Goal: Task Accomplishment & Management: Manage account settings

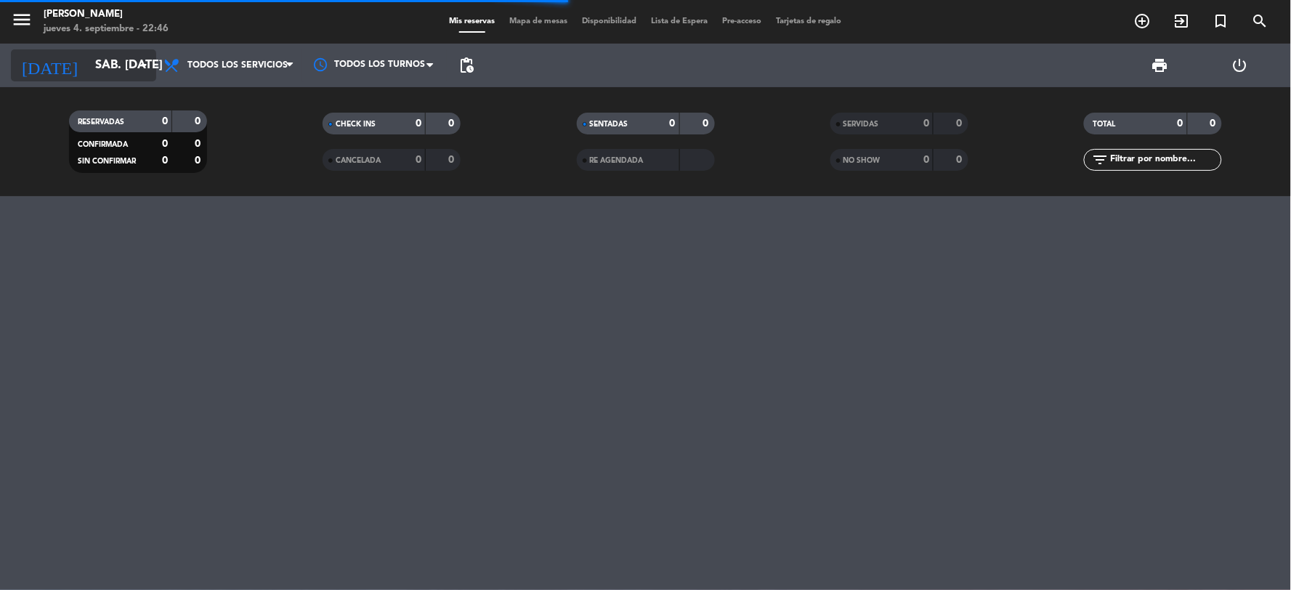
click at [100, 59] on input "sáb. [DATE]" at bounding box center [165, 66] width 154 height 28
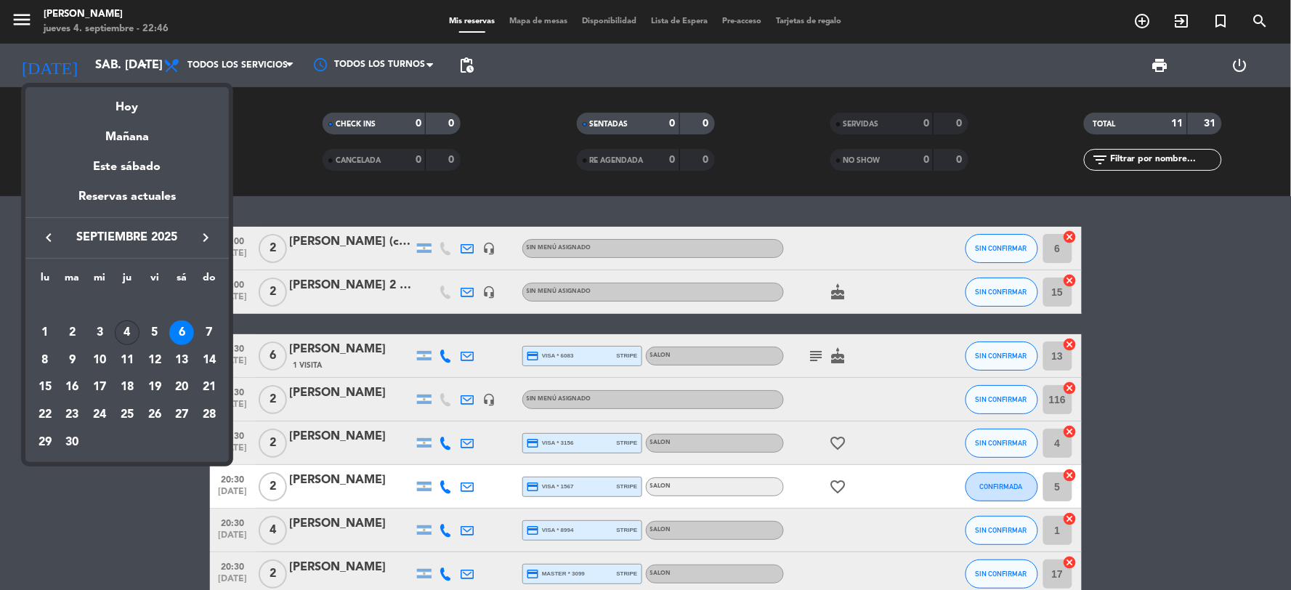
click at [131, 332] on div "4" at bounding box center [127, 332] width 25 height 25
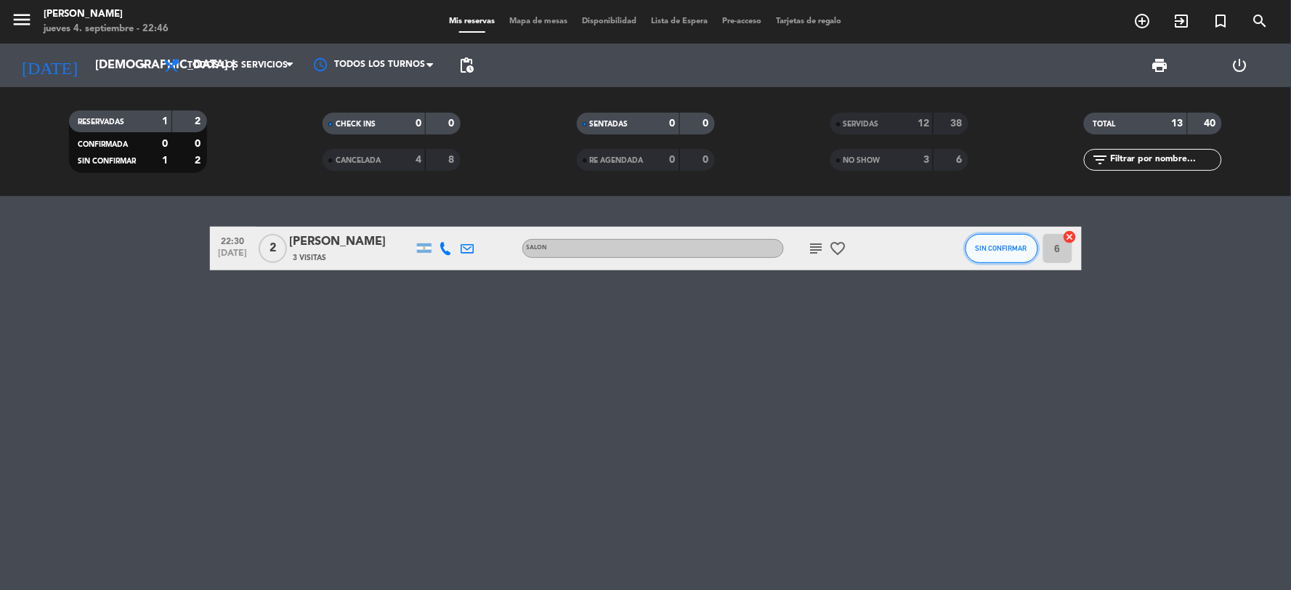
click at [983, 244] on span "SIN CONFIRMAR" at bounding box center [1001, 248] width 52 height 8
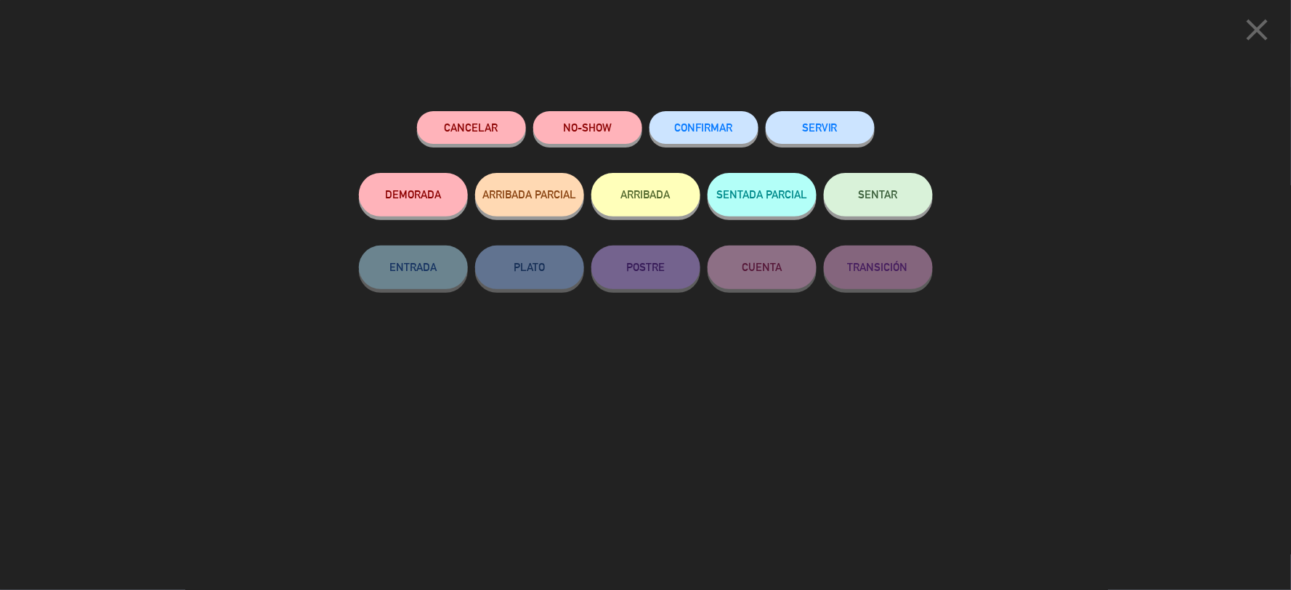
click at [692, 150] on div "CONFIRMAR" at bounding box center [703, 142] width 109 height 62
click at [700, 137] on button "CONFIRMAR" at bounding box center [703, 127] width 109 height 33
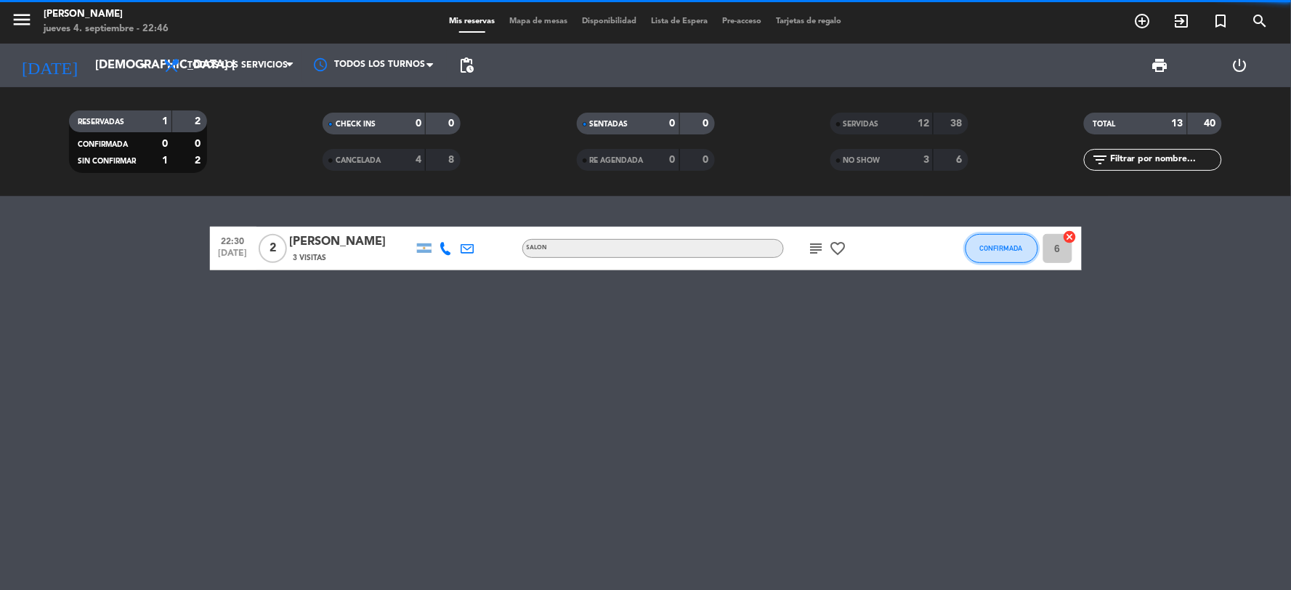
click at [995, 240] on button "CONFIRMADA" at bounding box center [1001, 248] width 73 height 29
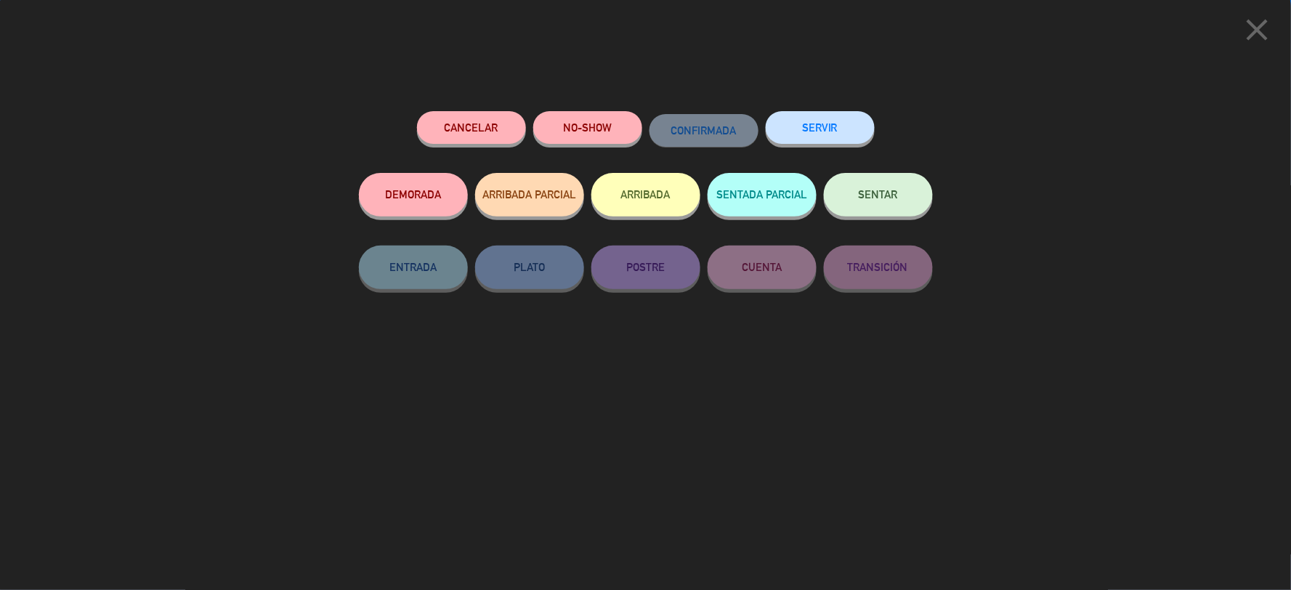
click at [850, 121] on button "SERVIR" at bounding box center [819, 127] width 109 height 33
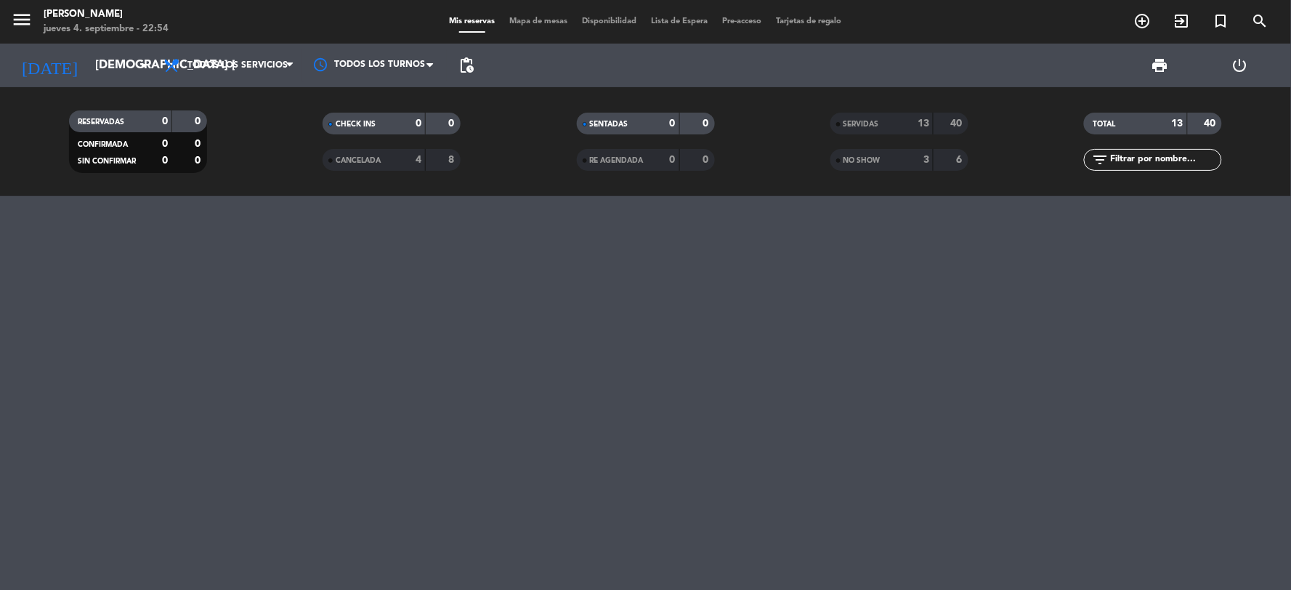
click at [34, 168] on filter-checkbox "RESERVADAS 0 0 CONFIRMADA 0 0 SIN CONFIRMAR 0 0" at bounding box center [137, 141] width 253 height 62
click at [882, 125] on div "SERVIDAS" at bounding box center [867, 123] width 67 height 17
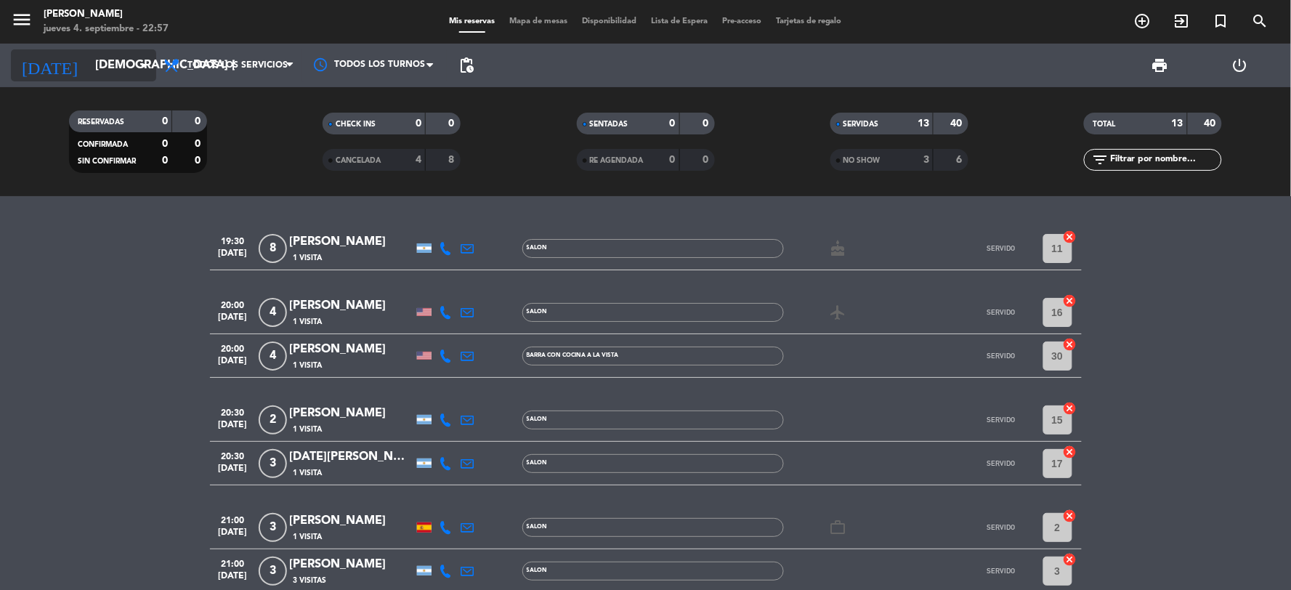
click at [97, 67] on input "[DEMOGRAPHIC_DATA] [DATE]" at bounding box center [165, 66] width 154 height 28
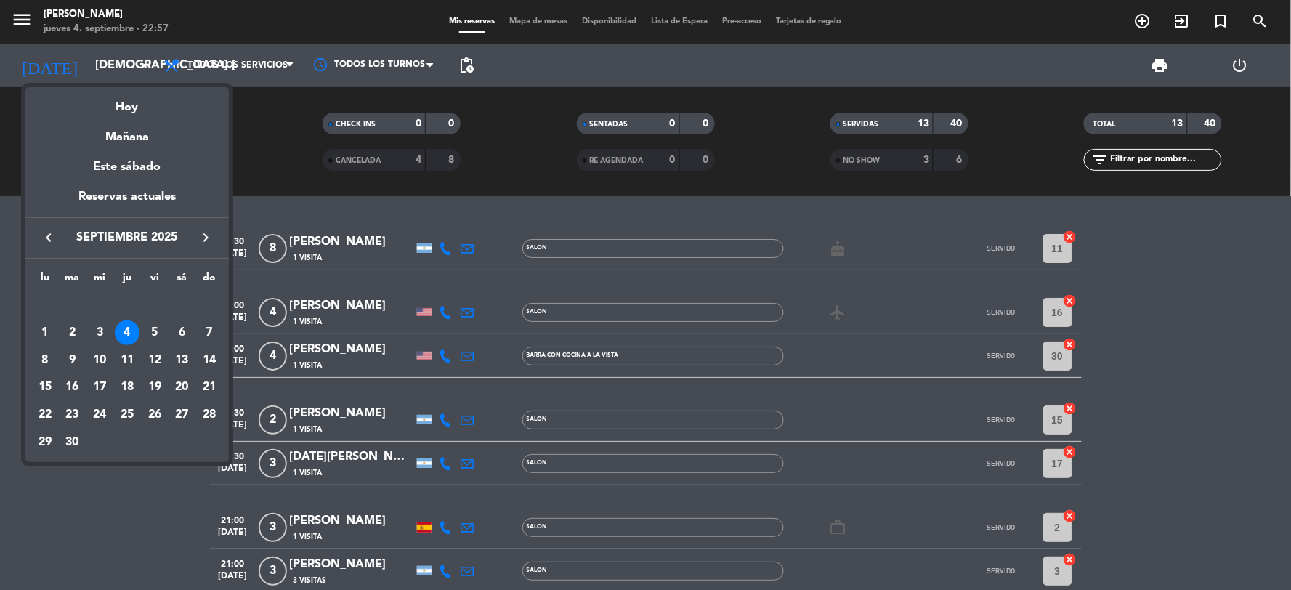
click at [153, 337] on div "5" at bounding box center [154, 332] width 25 height 25
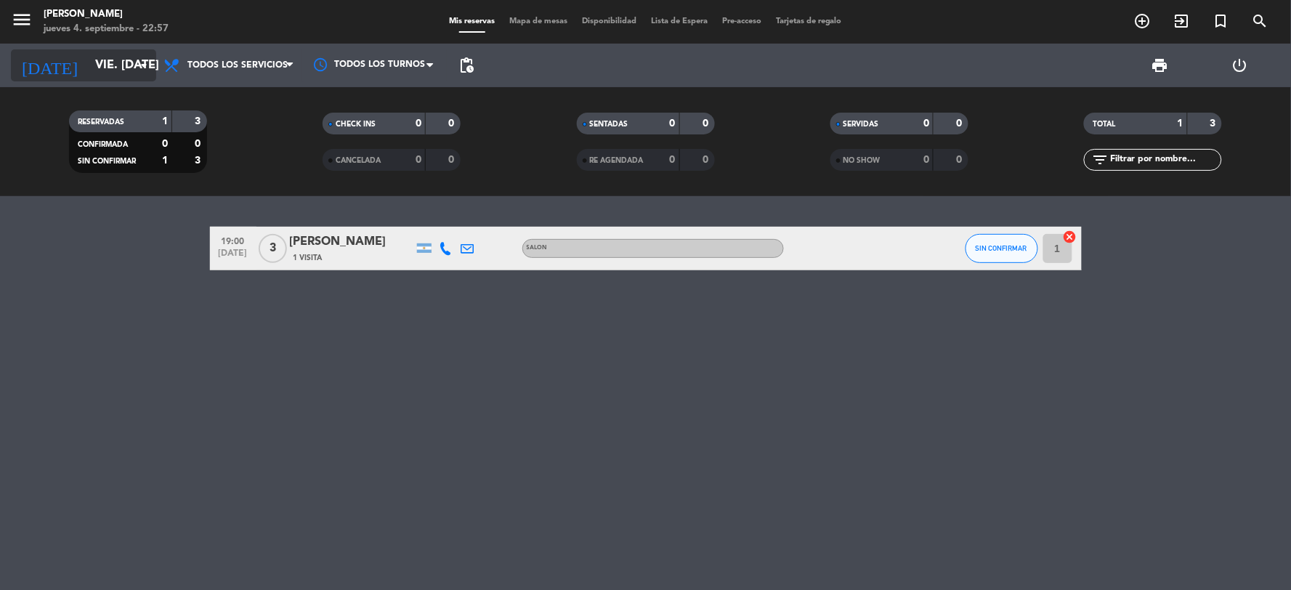
click at [102, 60] on input "vie. [DATE]" at bounding box center [165, 66] width 154 height 28
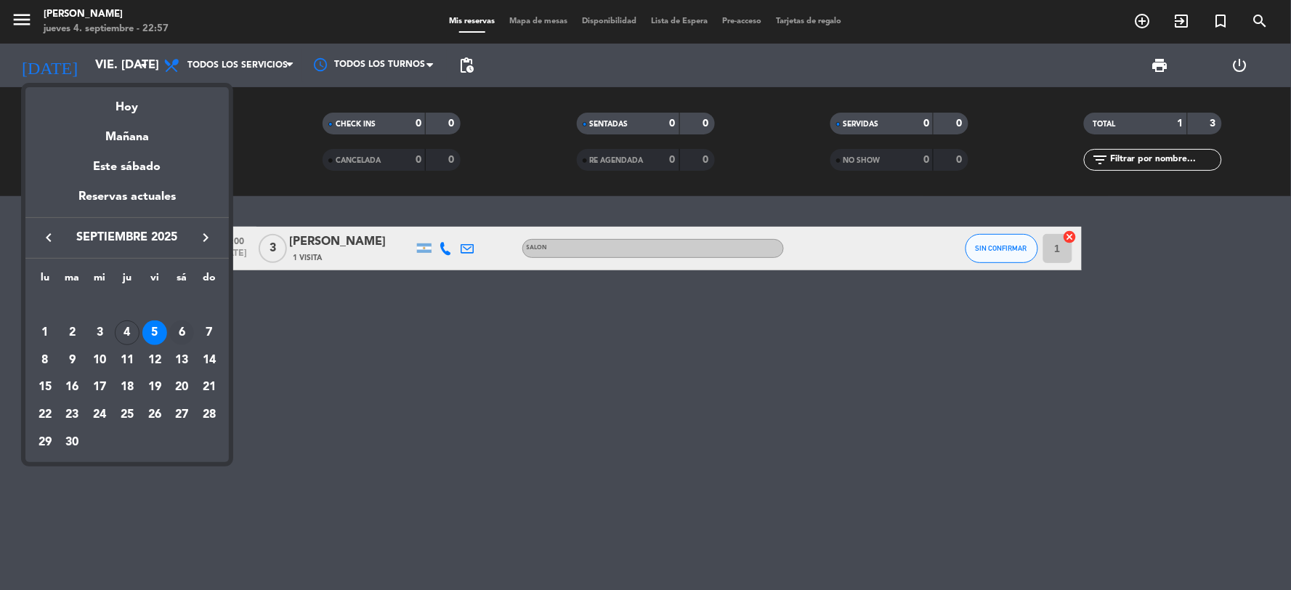
click at [179, 336] on div "6" at bounding box center [181, 332] width 25 height 25
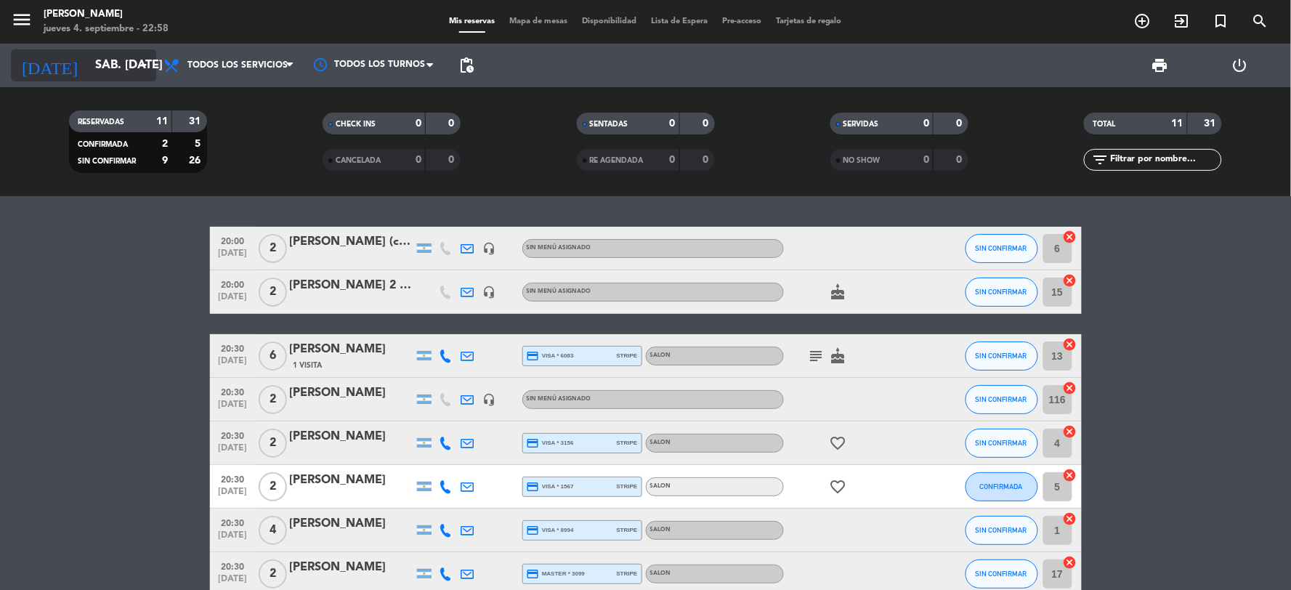
click at [95, 59] on input "sáb. [DATE]" at bounding box center [165, 66] width 154 height 28
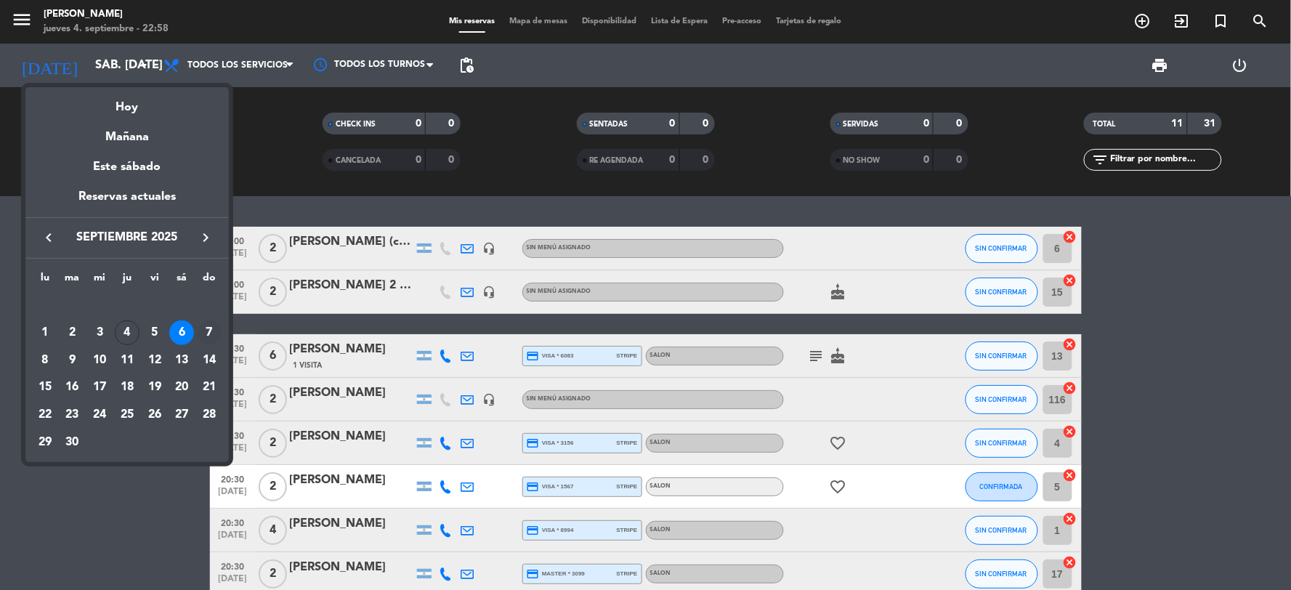
click at [206, 332] on div "7" at bounding box center [209, 332] width 25 height 25
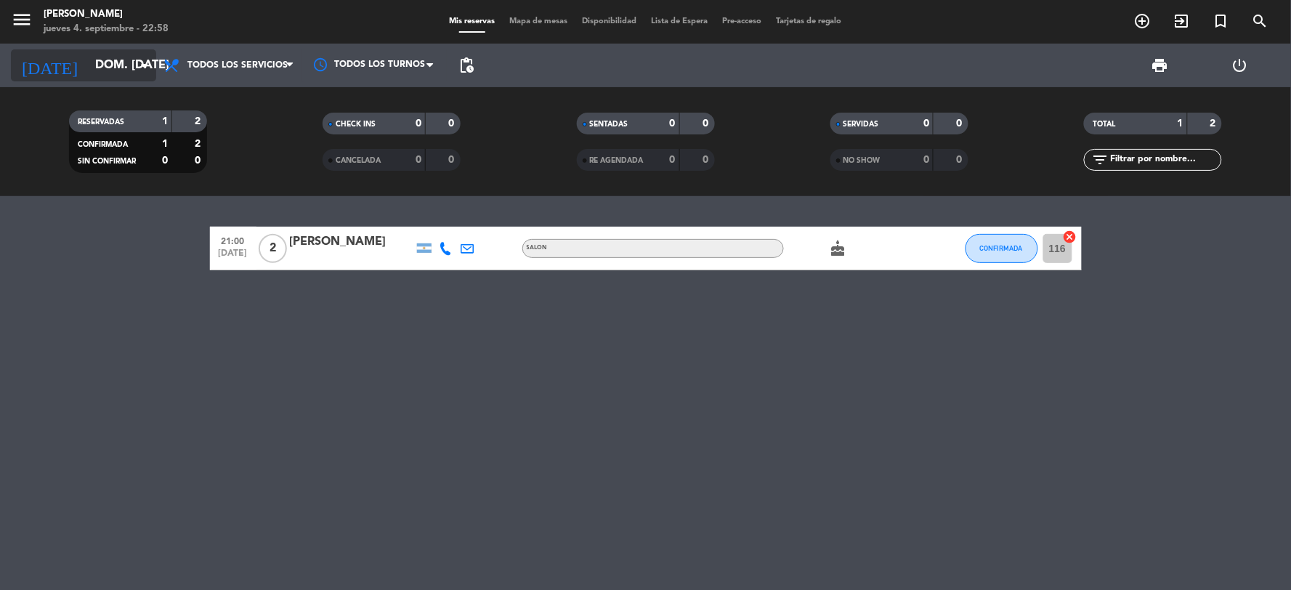
click at [97, 73] on input "dom. [DATE]" at bounding box center [165, 66] width 154 height 28
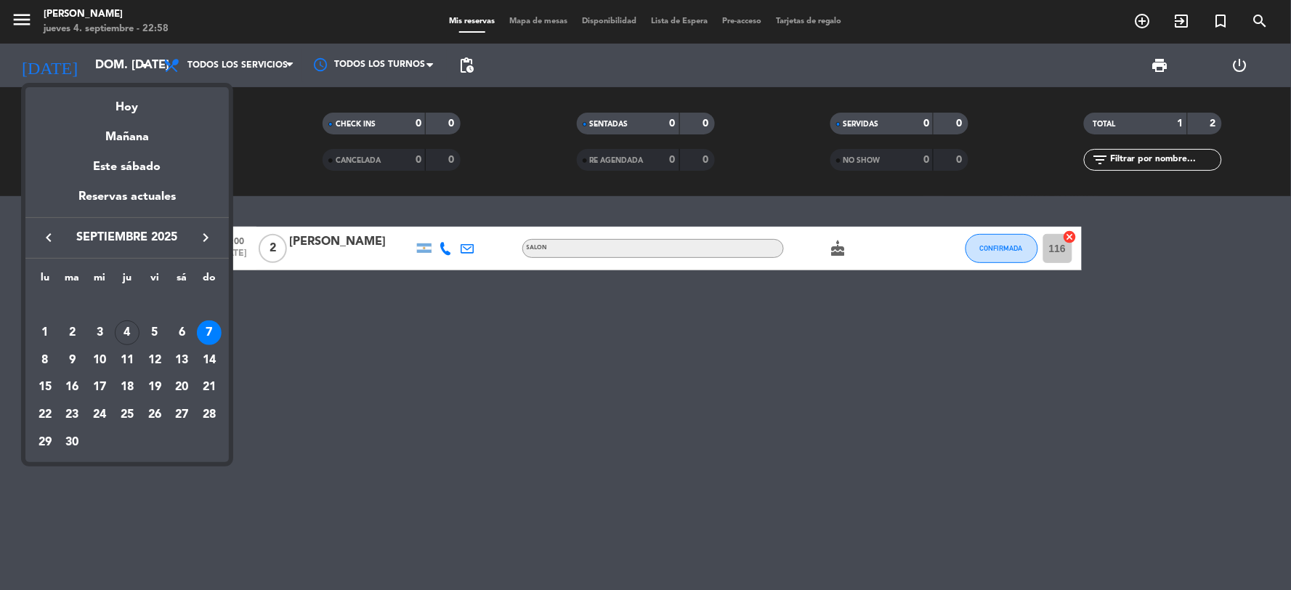
click at [42, 359] on div "8" at bounding box center [45, 360] width 25 height 25
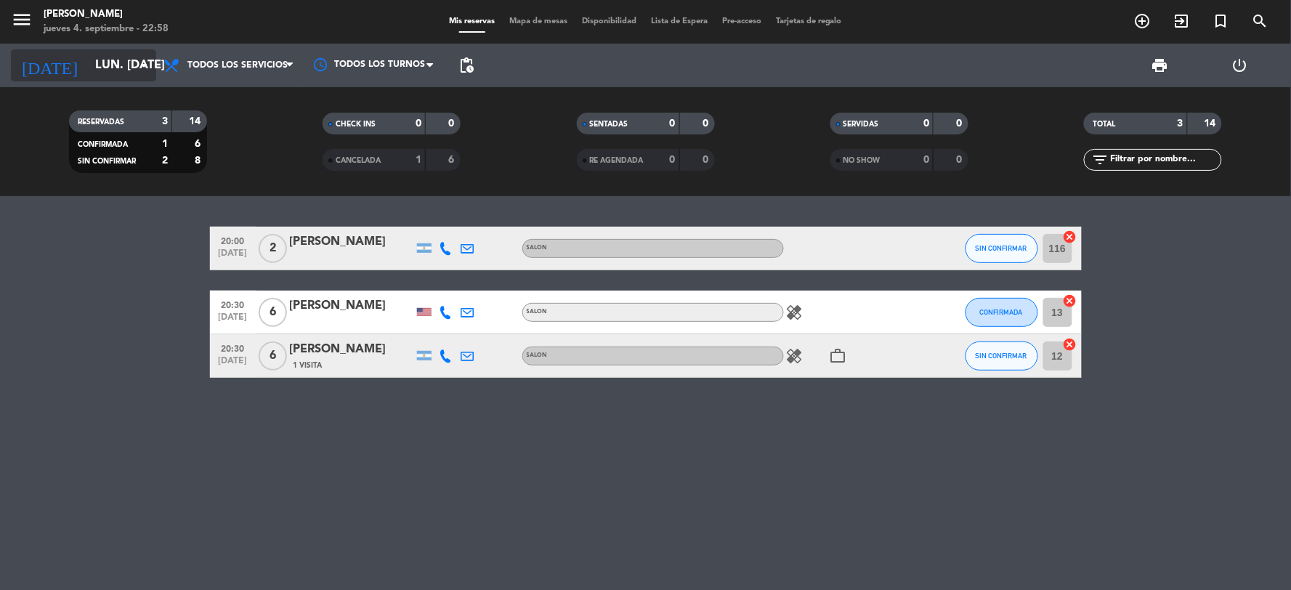
click at [102, 64] on input "lun. [DATE]" at bounding box center [165, 66] width 154 height 28
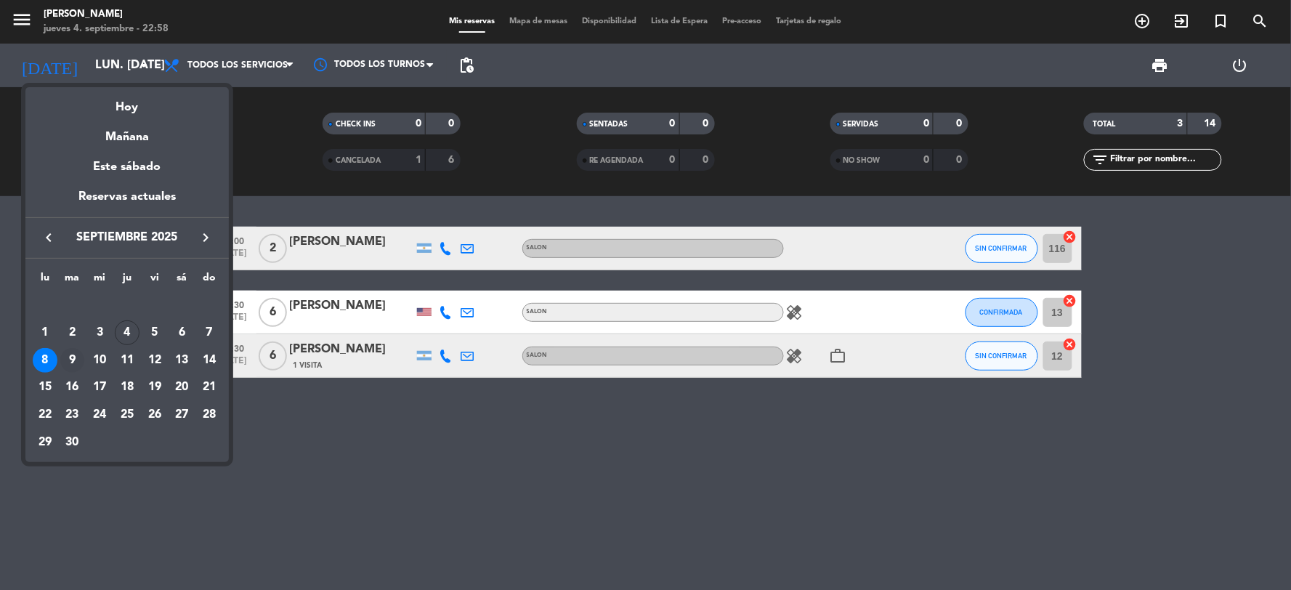
click at [68, 359] on div "9" at bounding box center [72, 360] width 25 height 25
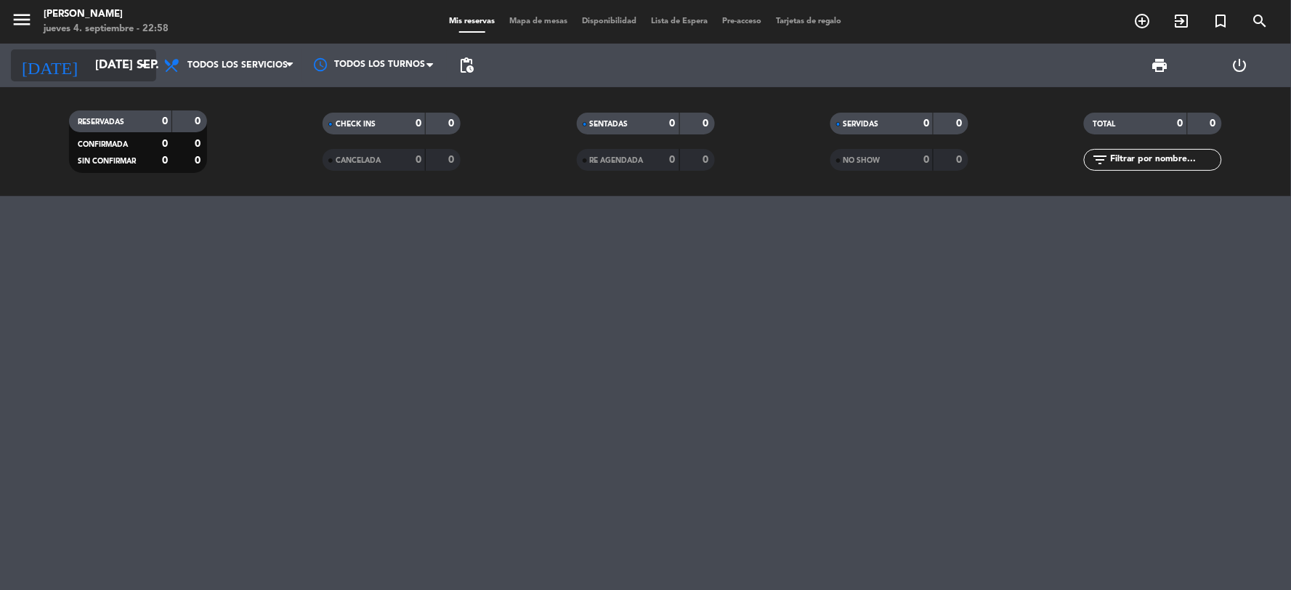
click at [88, 60] on input "[DATE] sep." at bounding box center [165, 66] width 154 height 28
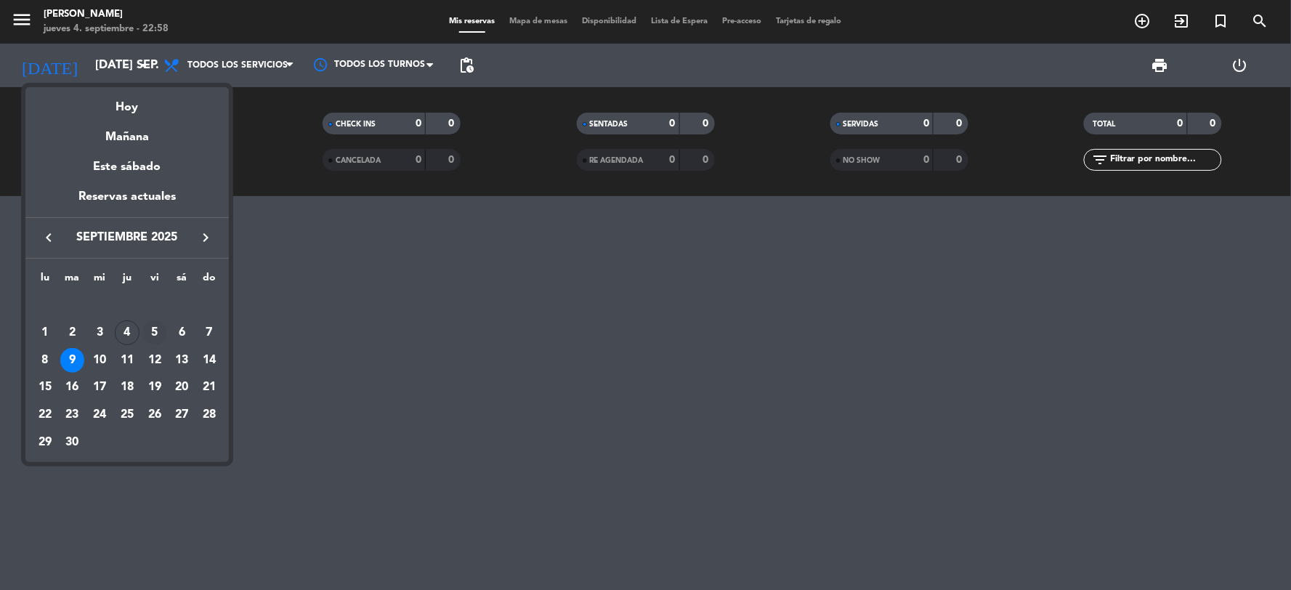
click at [154, 336] on div "5" at bounding box center [154, 332] width 25 height 25
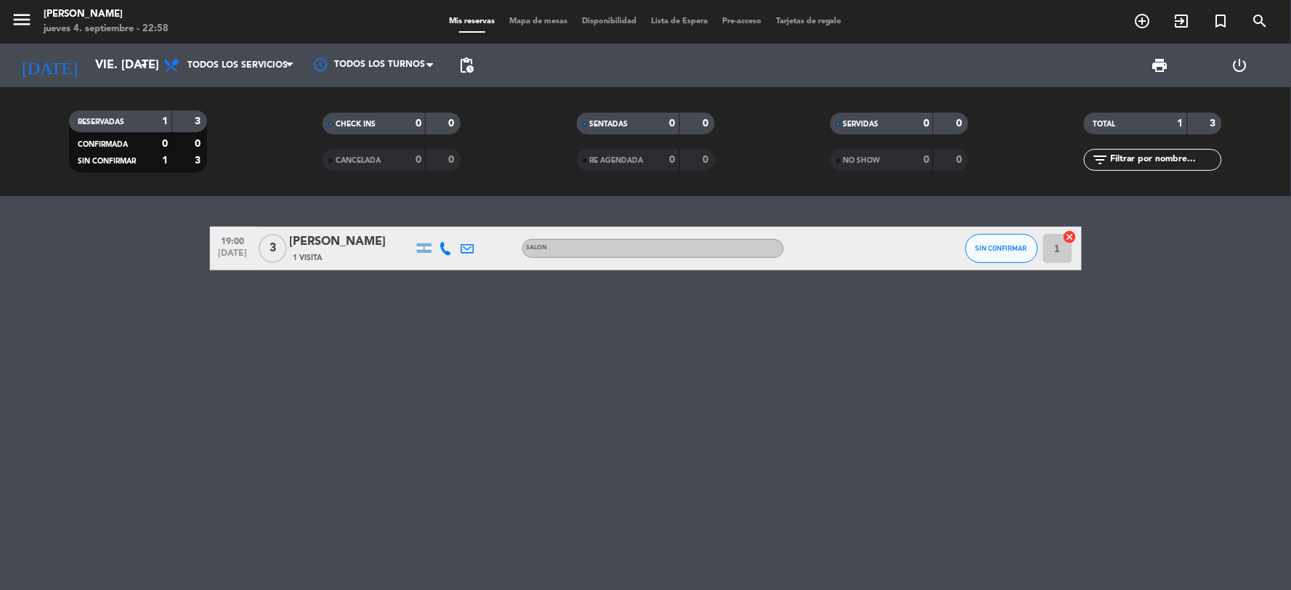
click at [269, 243] on span "3" at bounding box center [273, 248] width 28 height 29
click at [340, 243] on div "[PERSON_NAME]" at bounding box center [351, 241] width 123 height 19
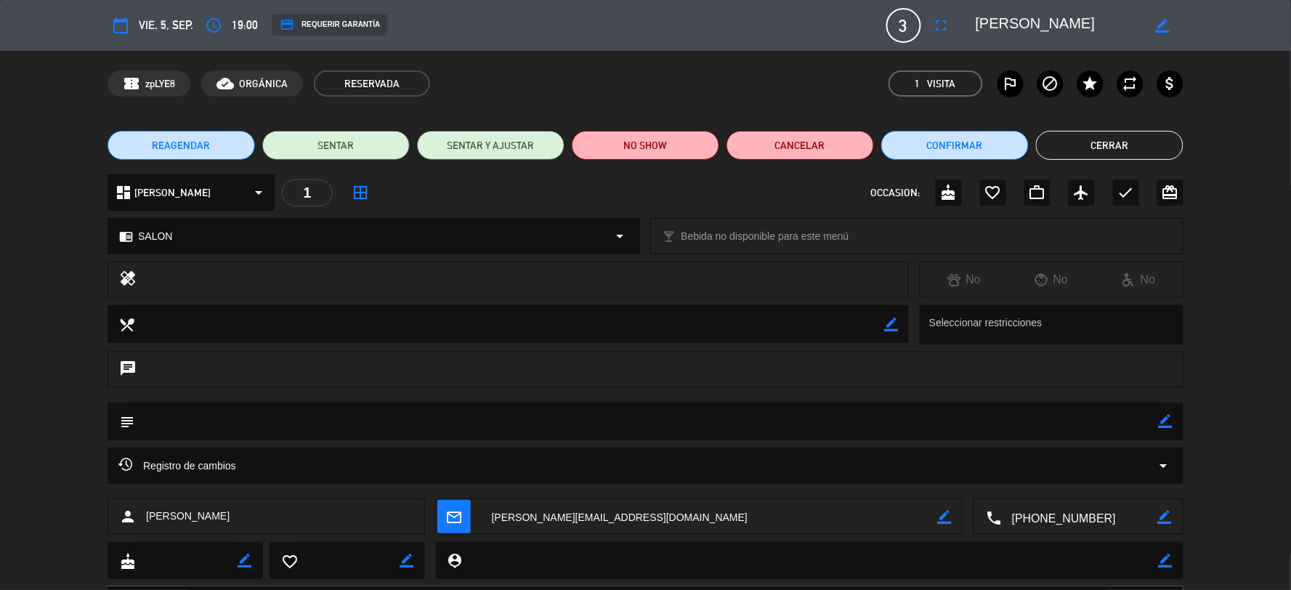
click at [1129, 144] on button "Cerrar" at bounding box center [1109, 145] width 147 height 29
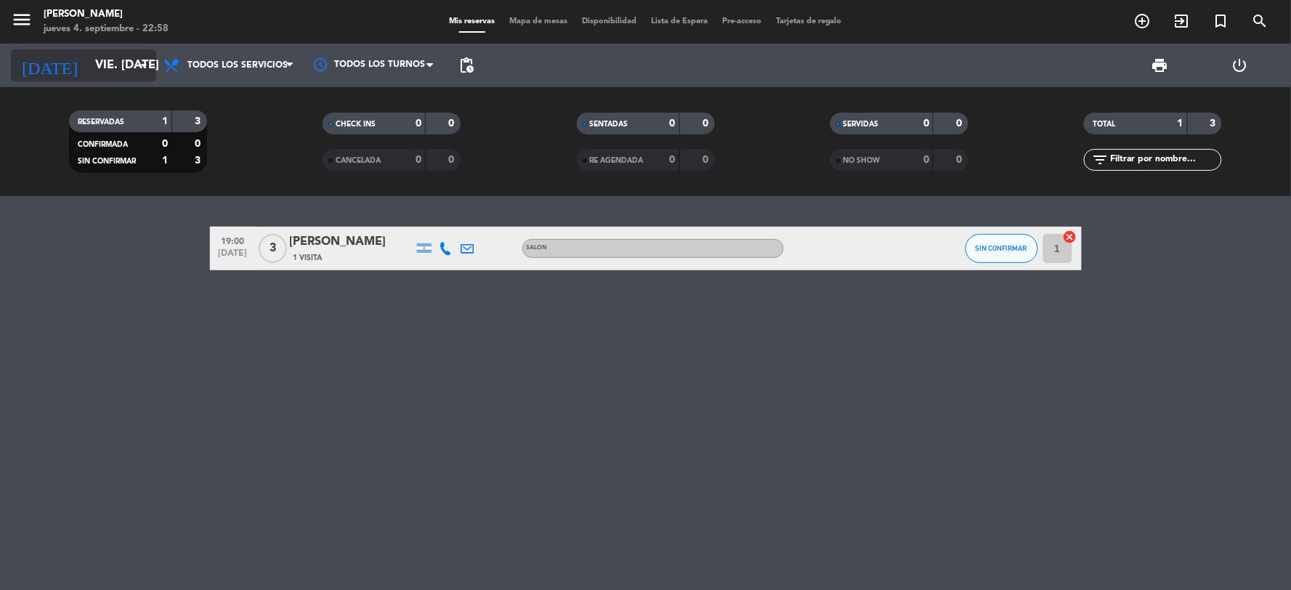
click at [122, 61] on input "vie. [DATE]" at bounding box center [165, 66] width 154 height 28
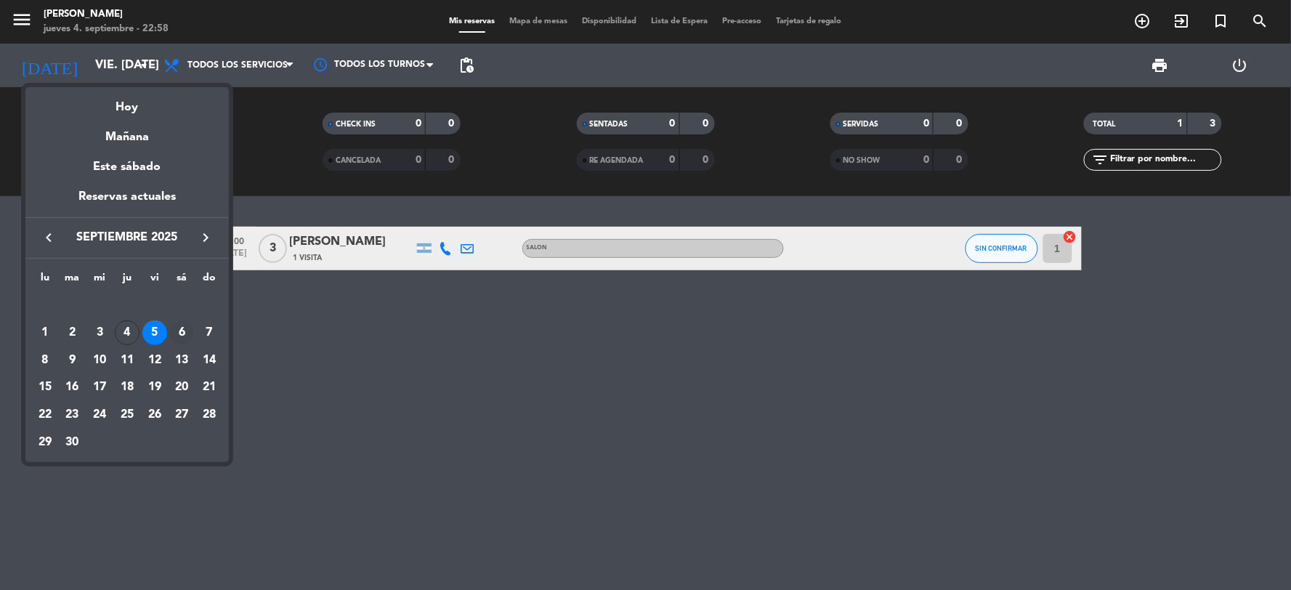
click at [180, 330] on div "6" at bounding box center [181, 332] width 25 height 25
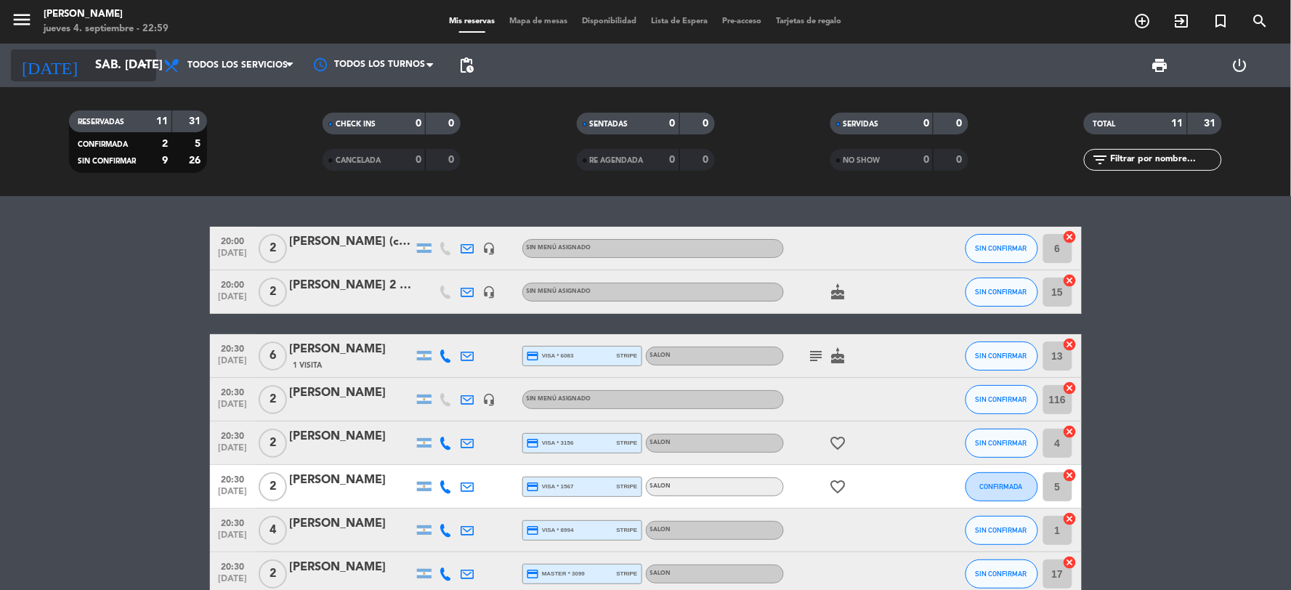
click at [89, 60] on input "sáb. [DATE]" at bounding box center [165, 66] width 154 height 28
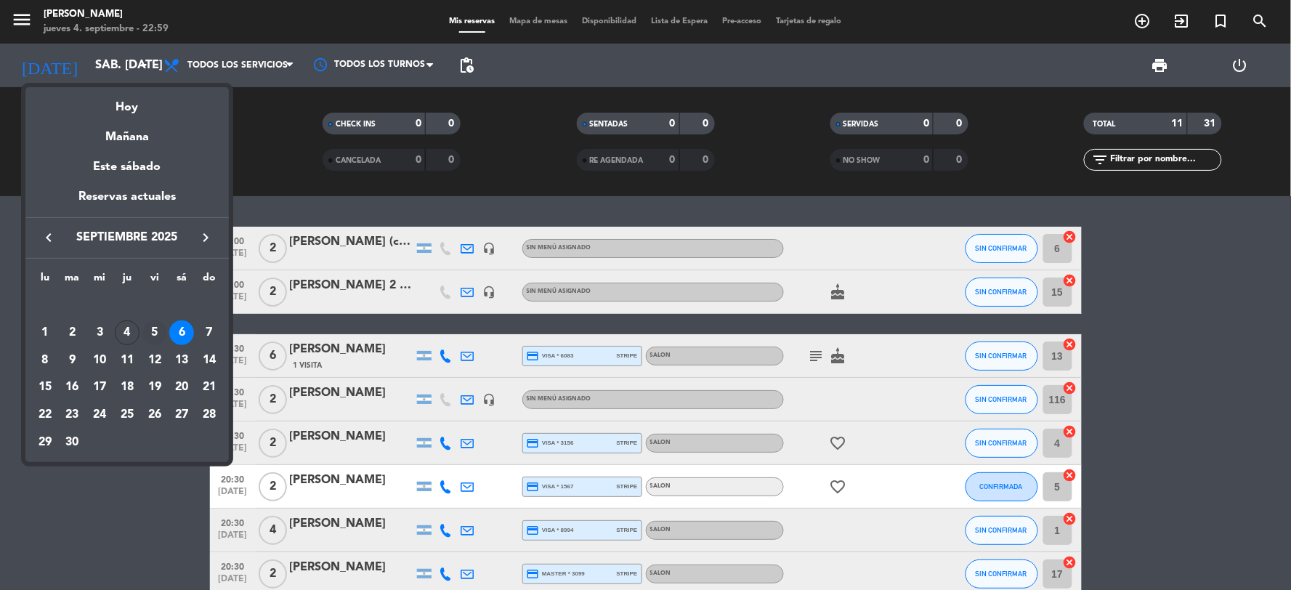
click at [153, 334] on div "5" at bounding box center [154, 332] width 25 height 25
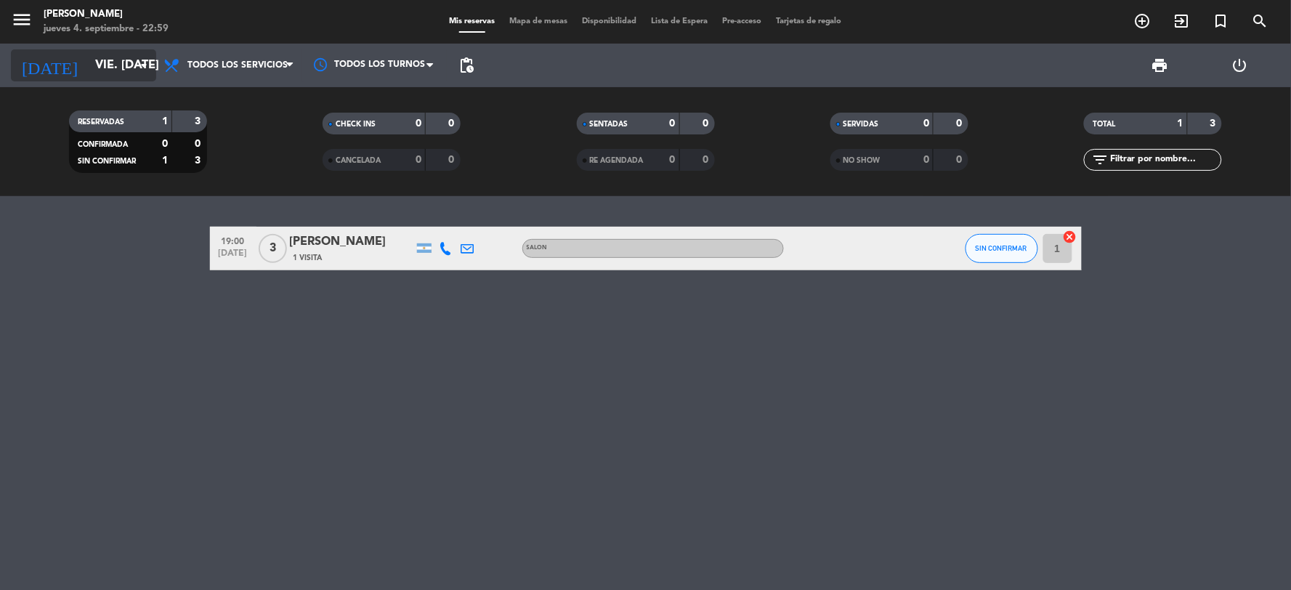
click at [88, 58] on input "vie. [DATE]" at bounding box center [165, 66] width 154 height 28
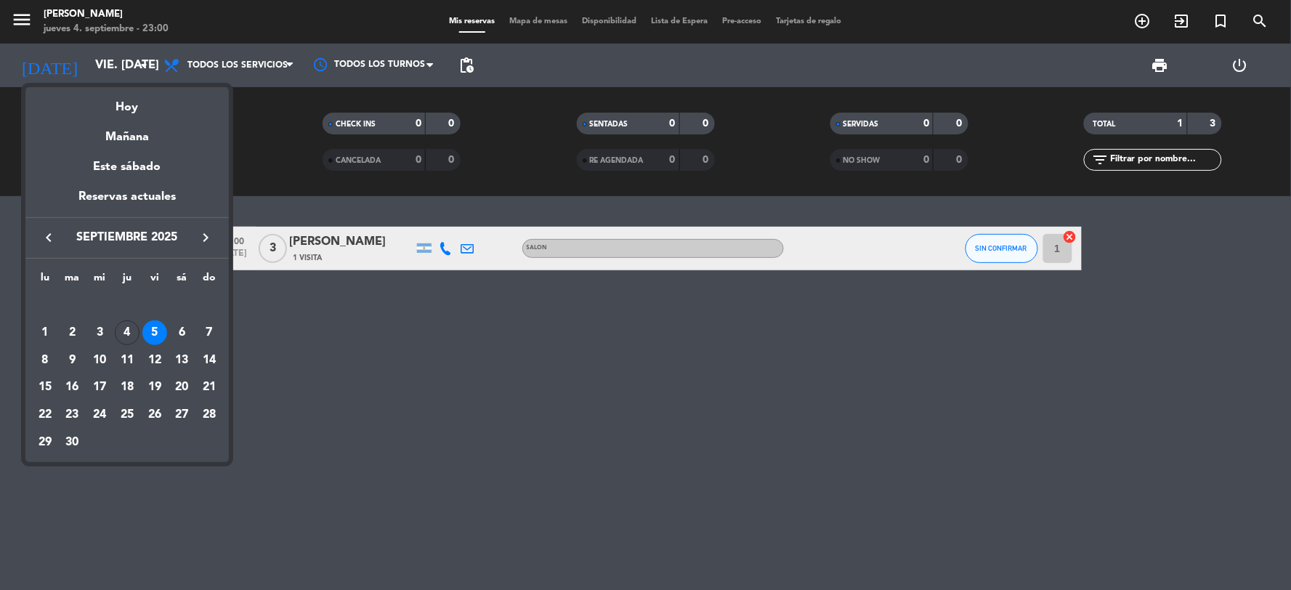
click at [156, 328] on div "5" at bounding box center [154, 332] width 25 height 25
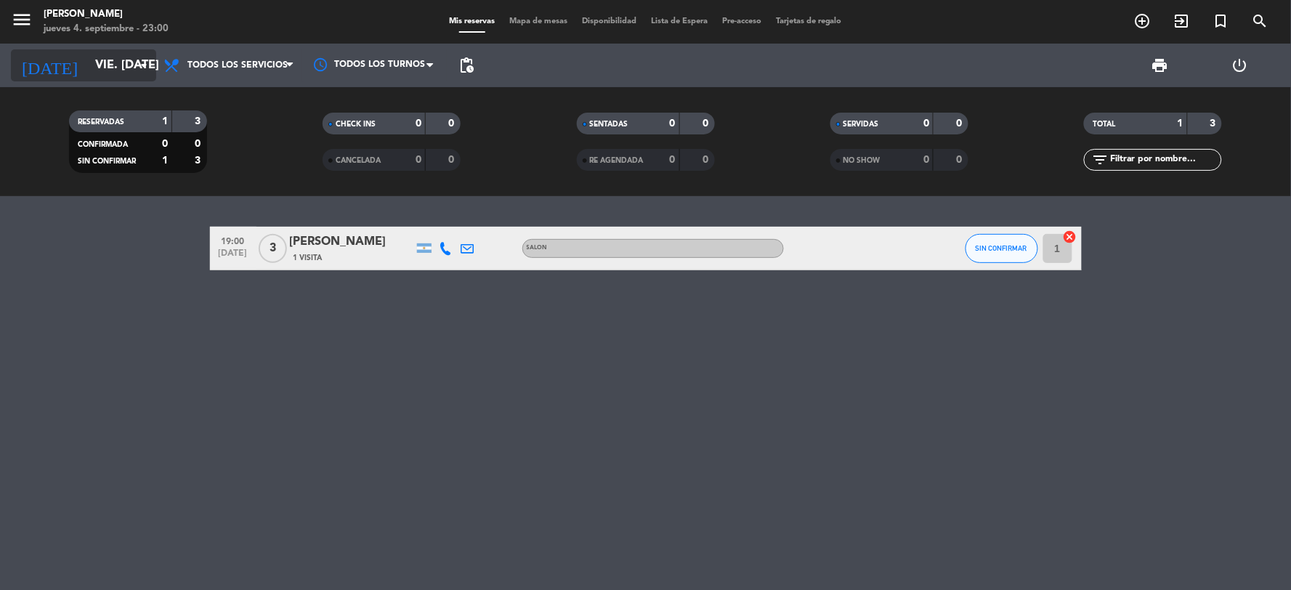
click at [88, 66] on input "vie. [DATE]" at bounding box center [165, 66] width 154 height 28
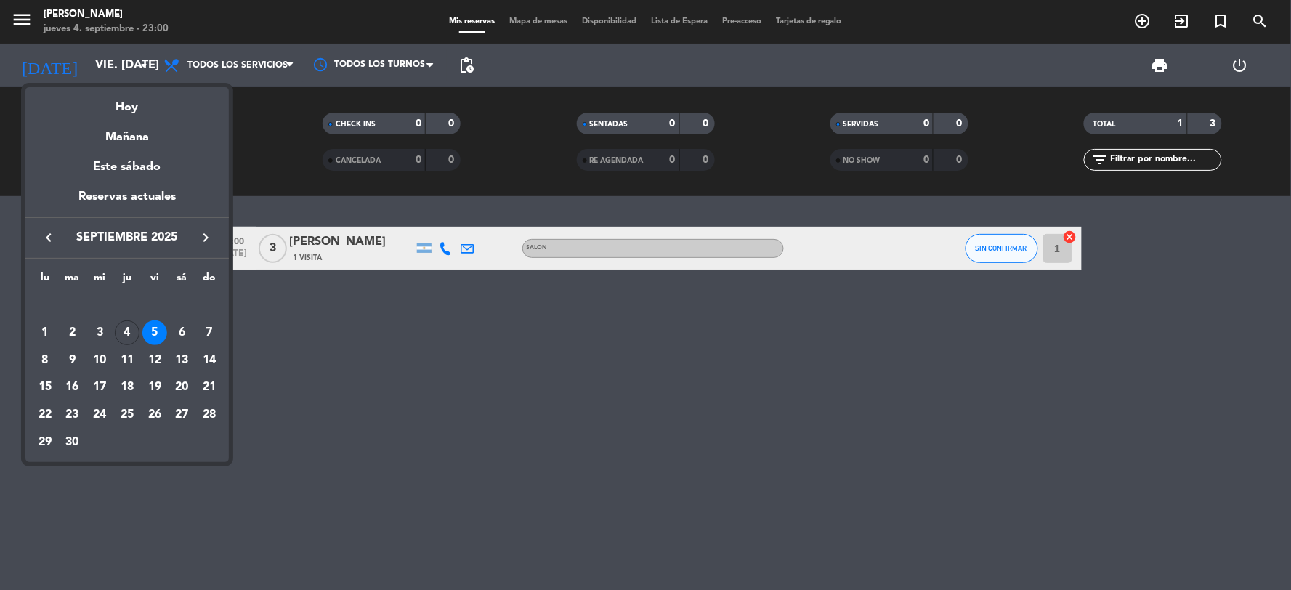
click at [150, 328] on div "5" at bounding box center [154, 332] width 25 height 25
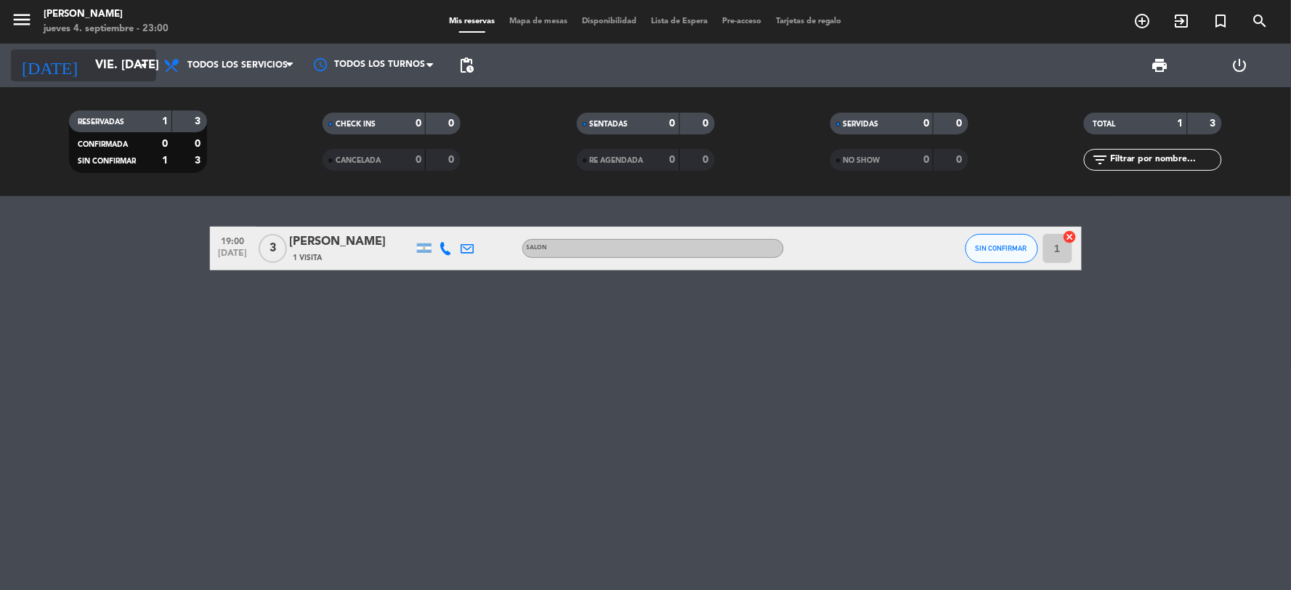
click at [88, 56] on input "vie. [DATE]" at bounding box center [165, 66] width 154 height 28
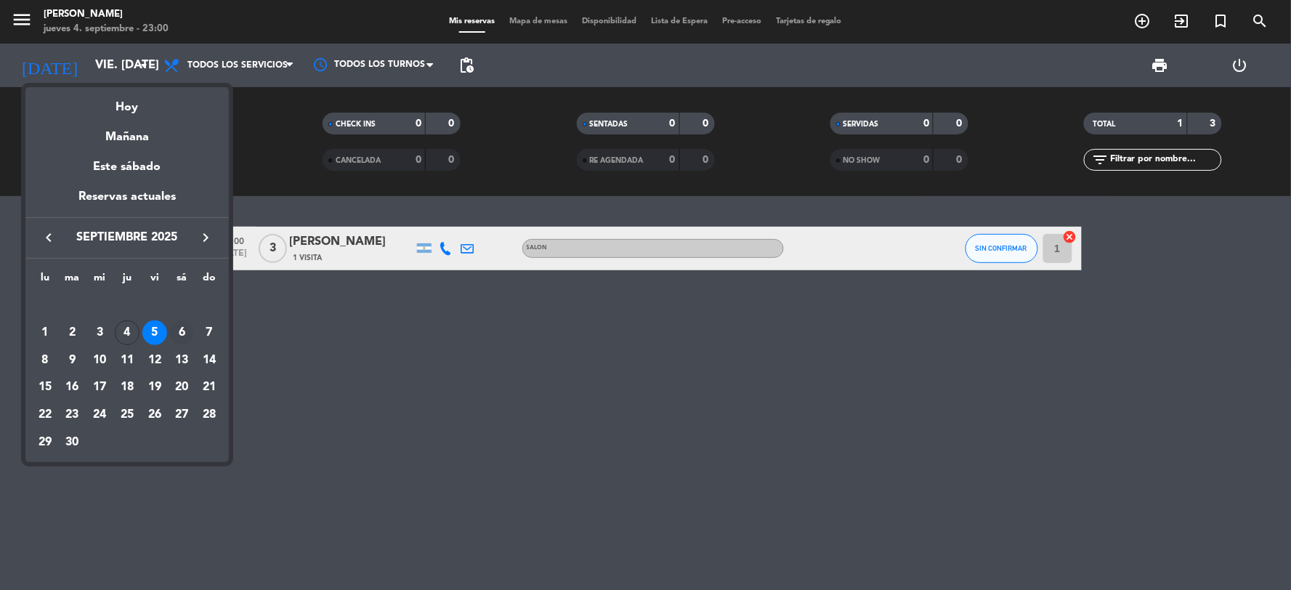
click at [176, 332] on div "6" at bounding box center [181, 332] width 25 height 25
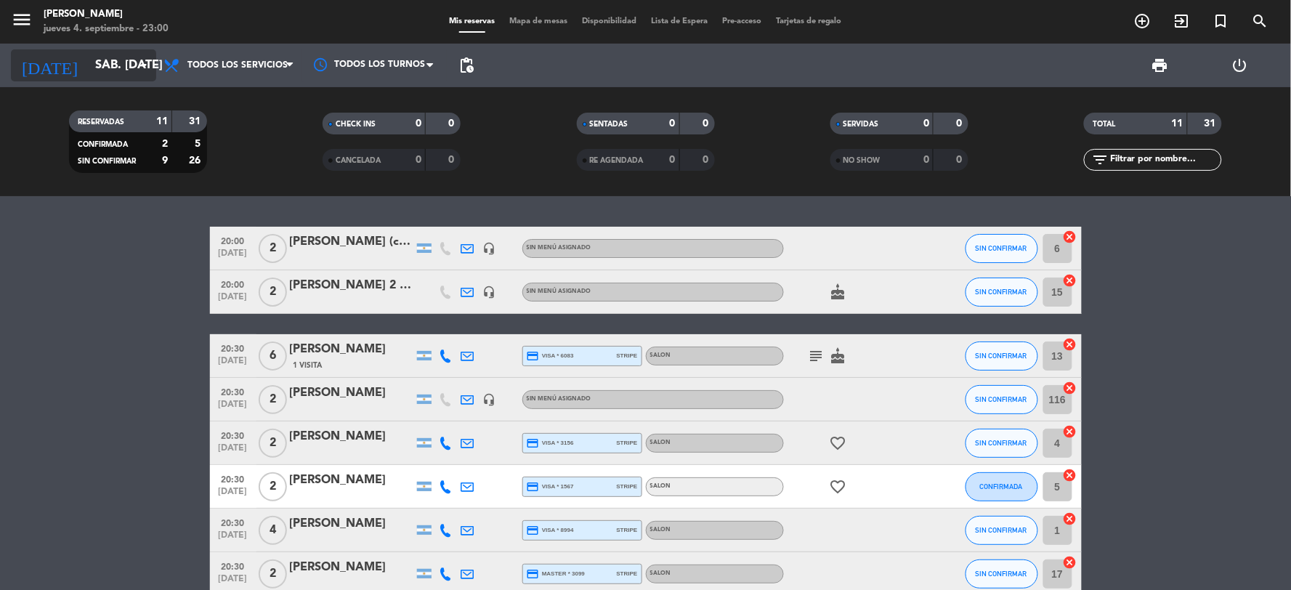
click at [112, 62] on input "sáb. [DATE]" at bounding box center [165, 66] width 154 height 28
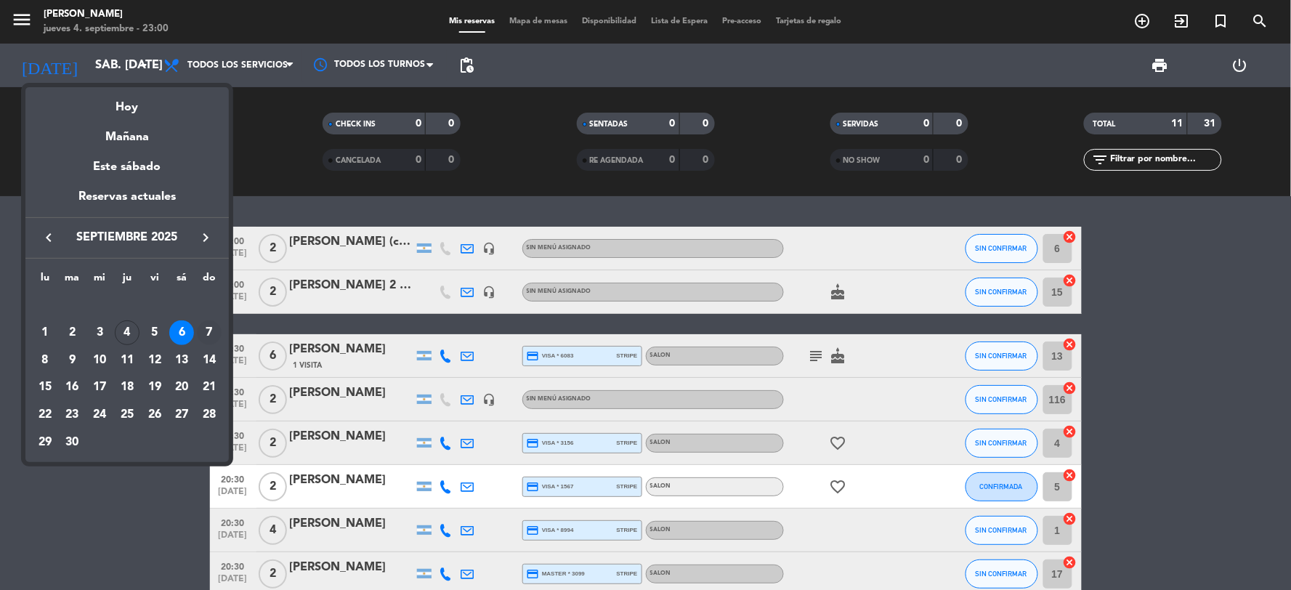
click at [207, 327] on div "7" at bounding box center [209, 332] width 25 height 25
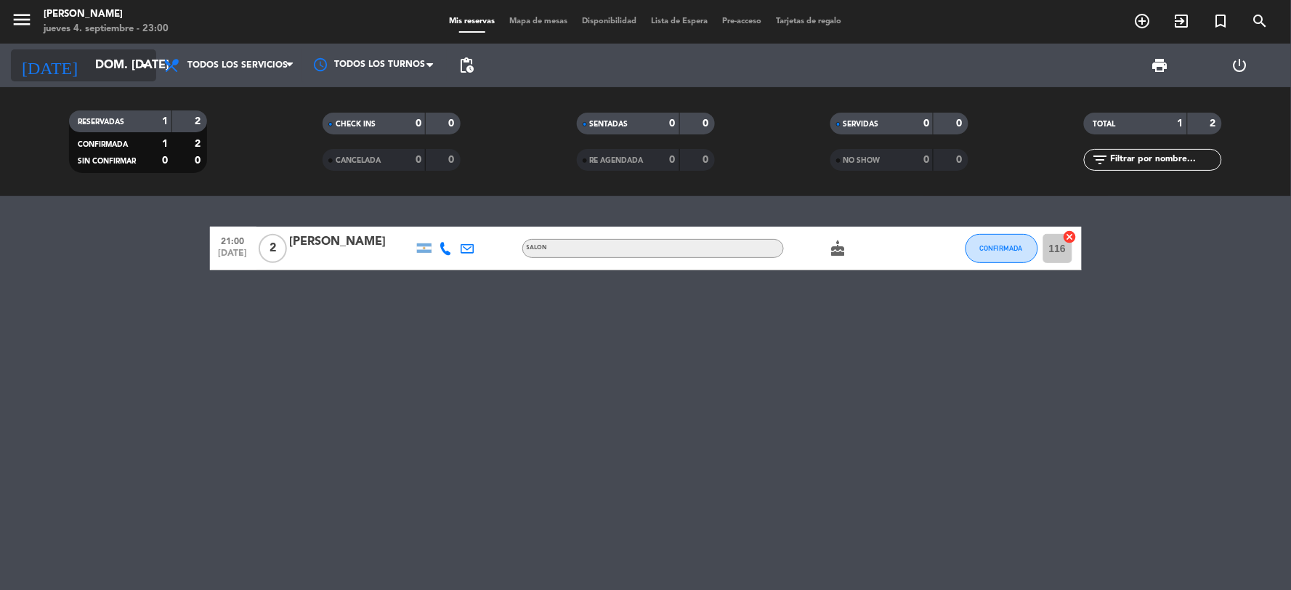
click at [90, 62] on input "dom. [DATE]" at bounding box center [165, 66] width 154 height 28
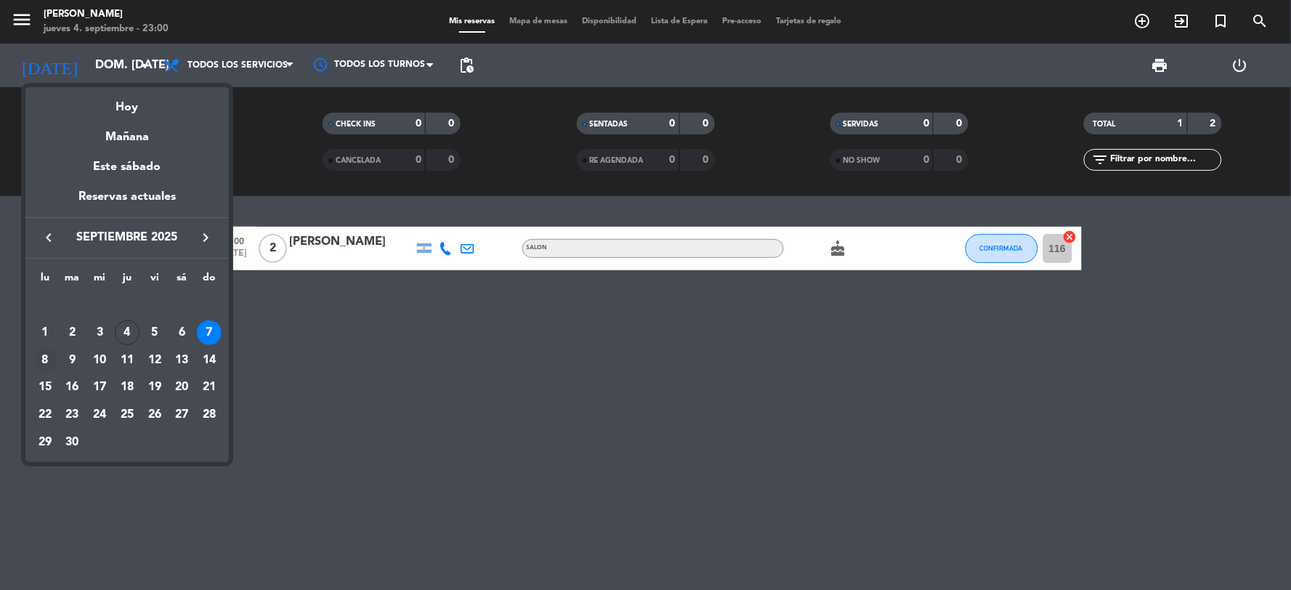
click at [44, 351] on div "8" at bounding box center [45, 360] width 25 height 25
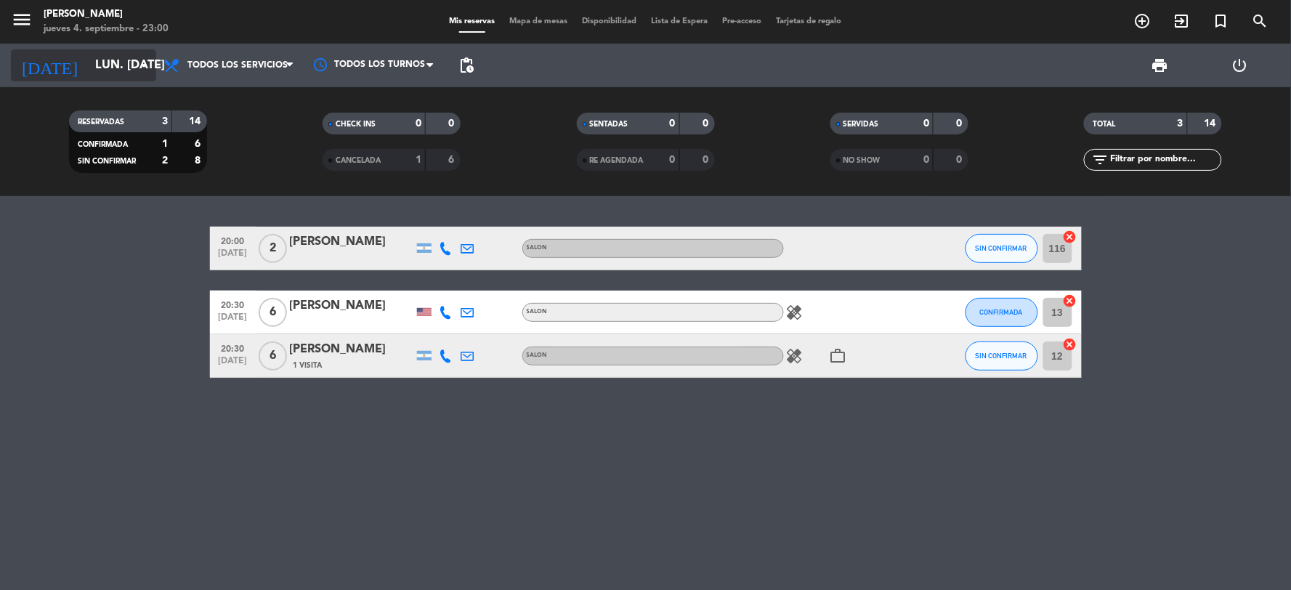
click at [88, 58] on input "lun. [DATE]" at bounding box center [165, 66] width 154 height 28
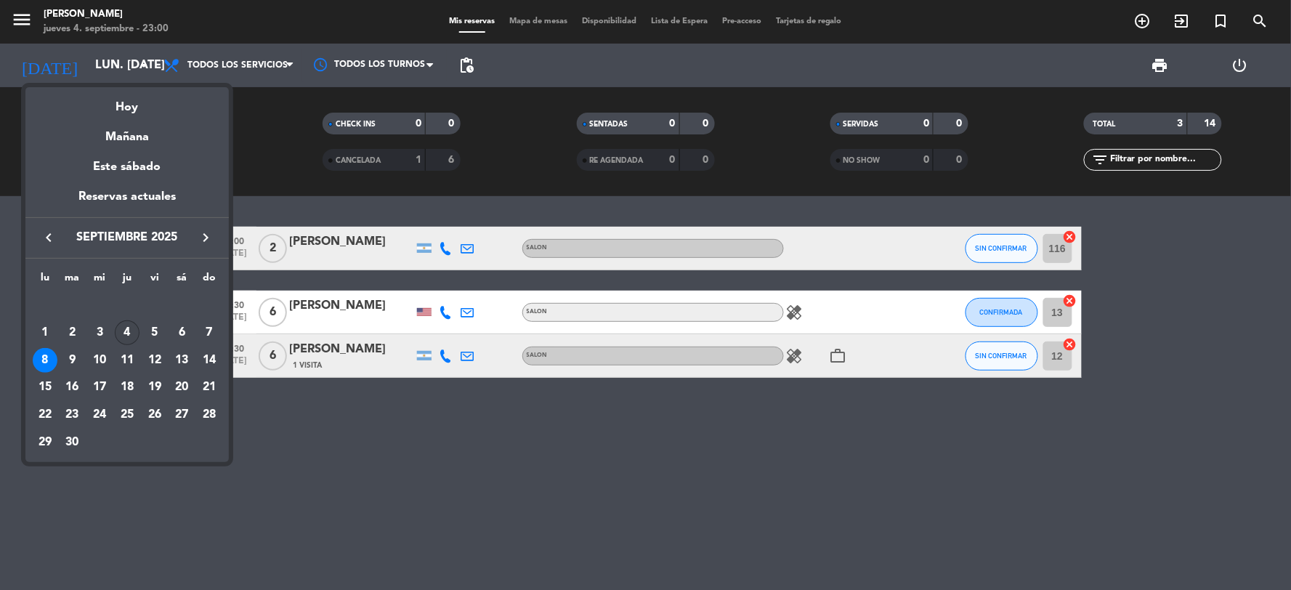
click at [124, 327] on div "4" at bounding box center [127, 332] width 25 height 25
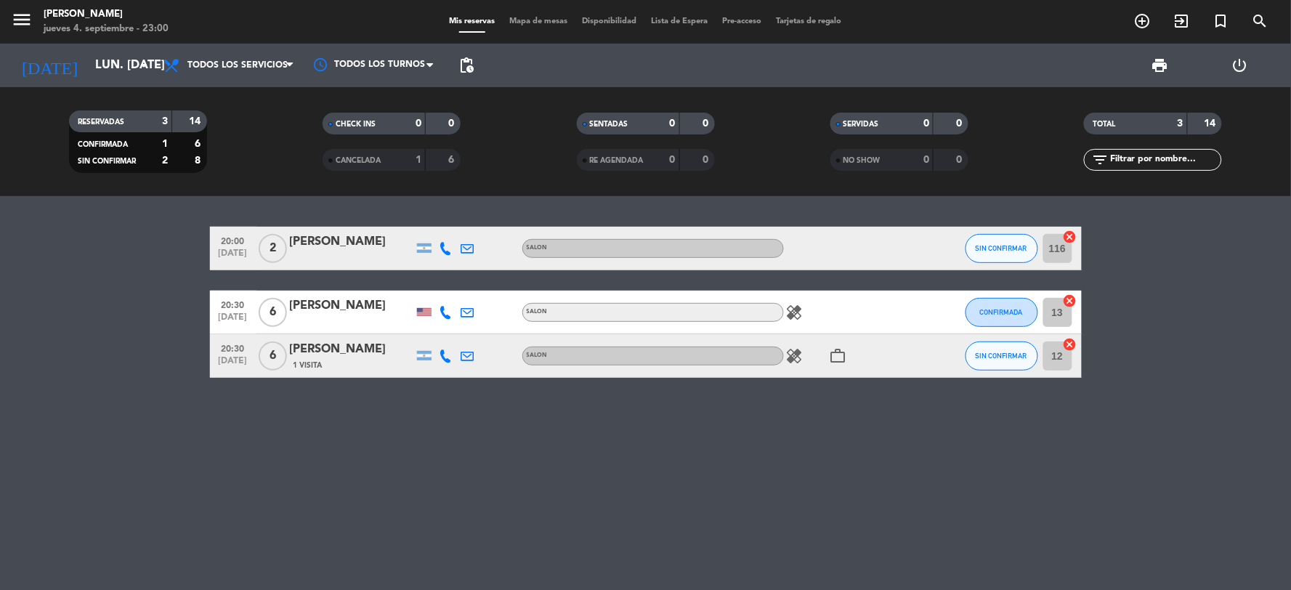
type input "[DEMOGRAPHIC_DATA] [DATE]"
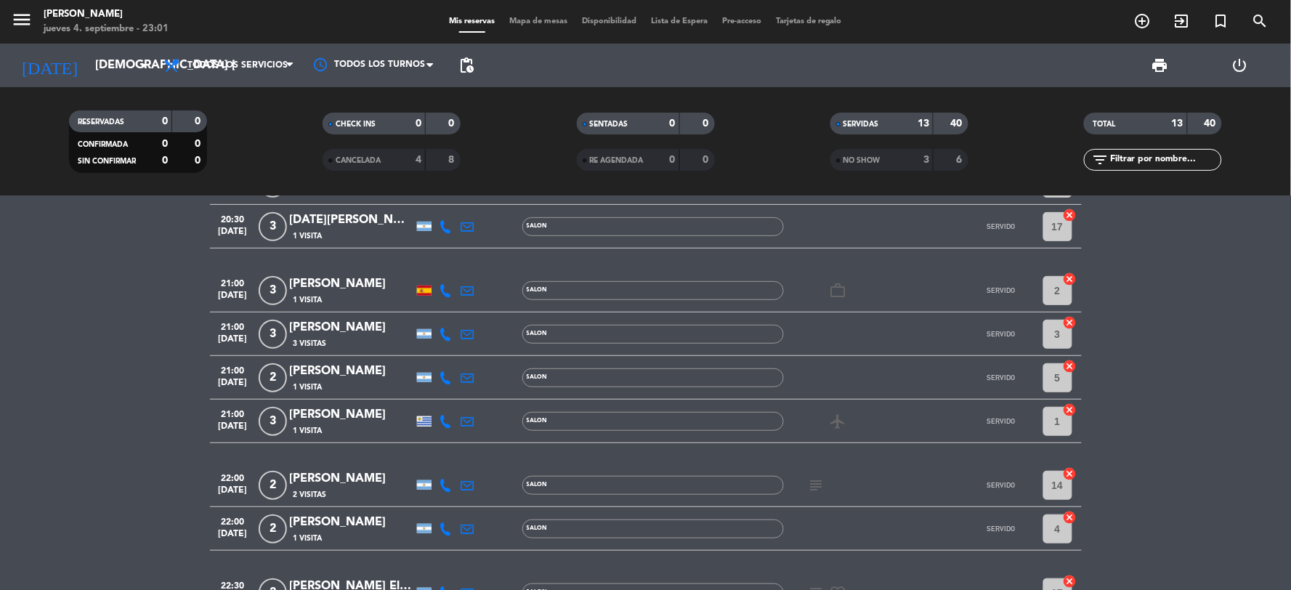
scroll to position [135, 0]
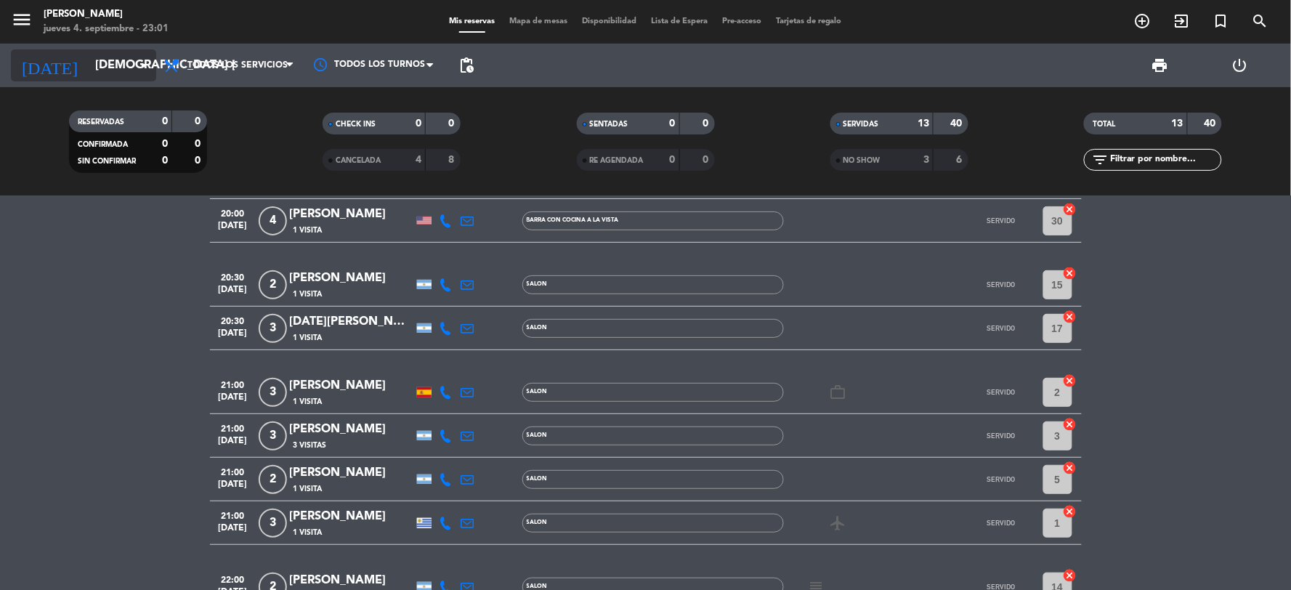
click at [88, 67] on input "[DEMOGRAPHIC_DATA] [DATE]" at bounding box center [165, 66] width 154 height 28
